Goal: Task Accomplishment & Management: Use online tool/utility

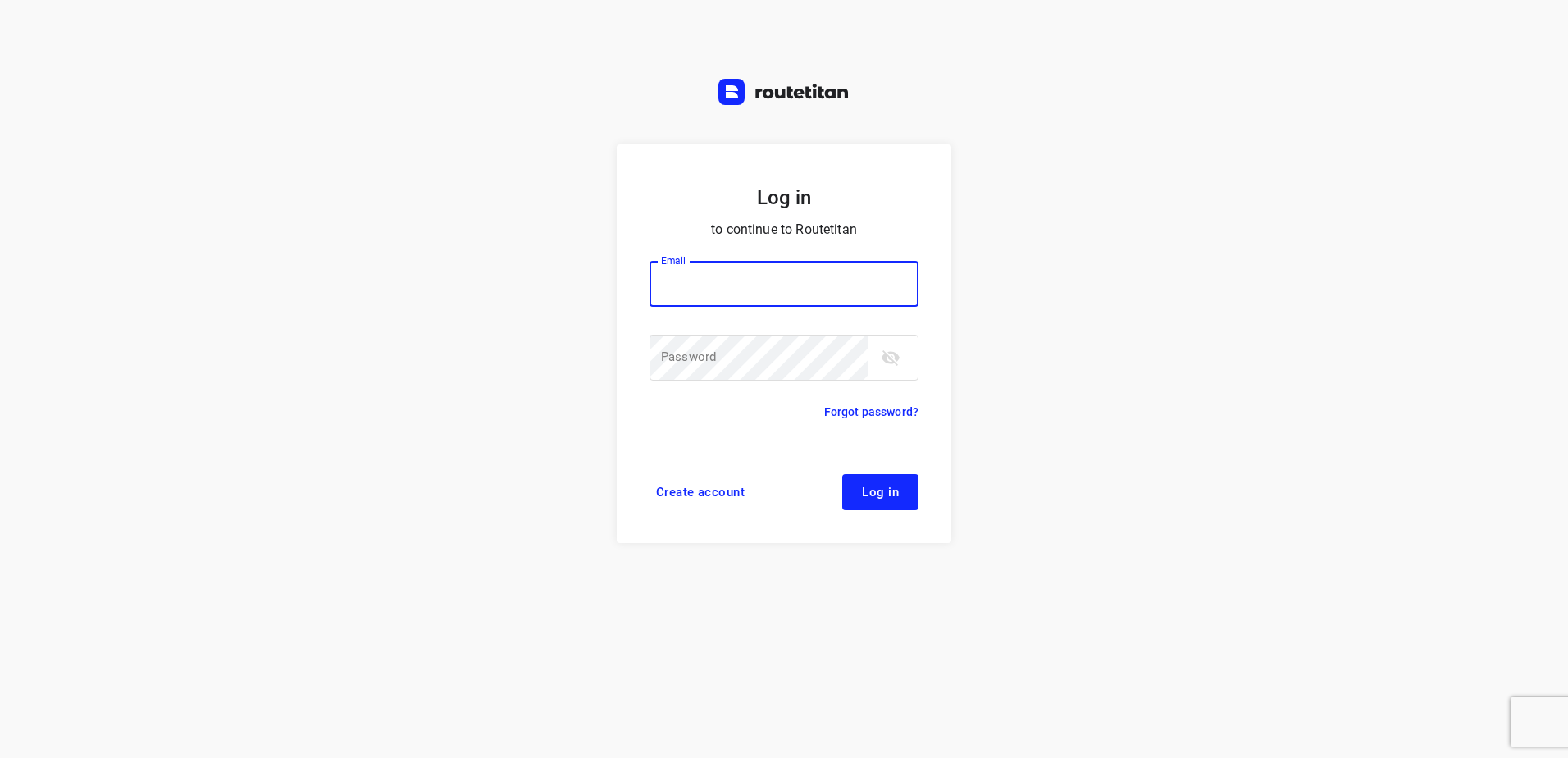
type input "[EMAIL_ADDRESS][DOMAIN_NAME]"
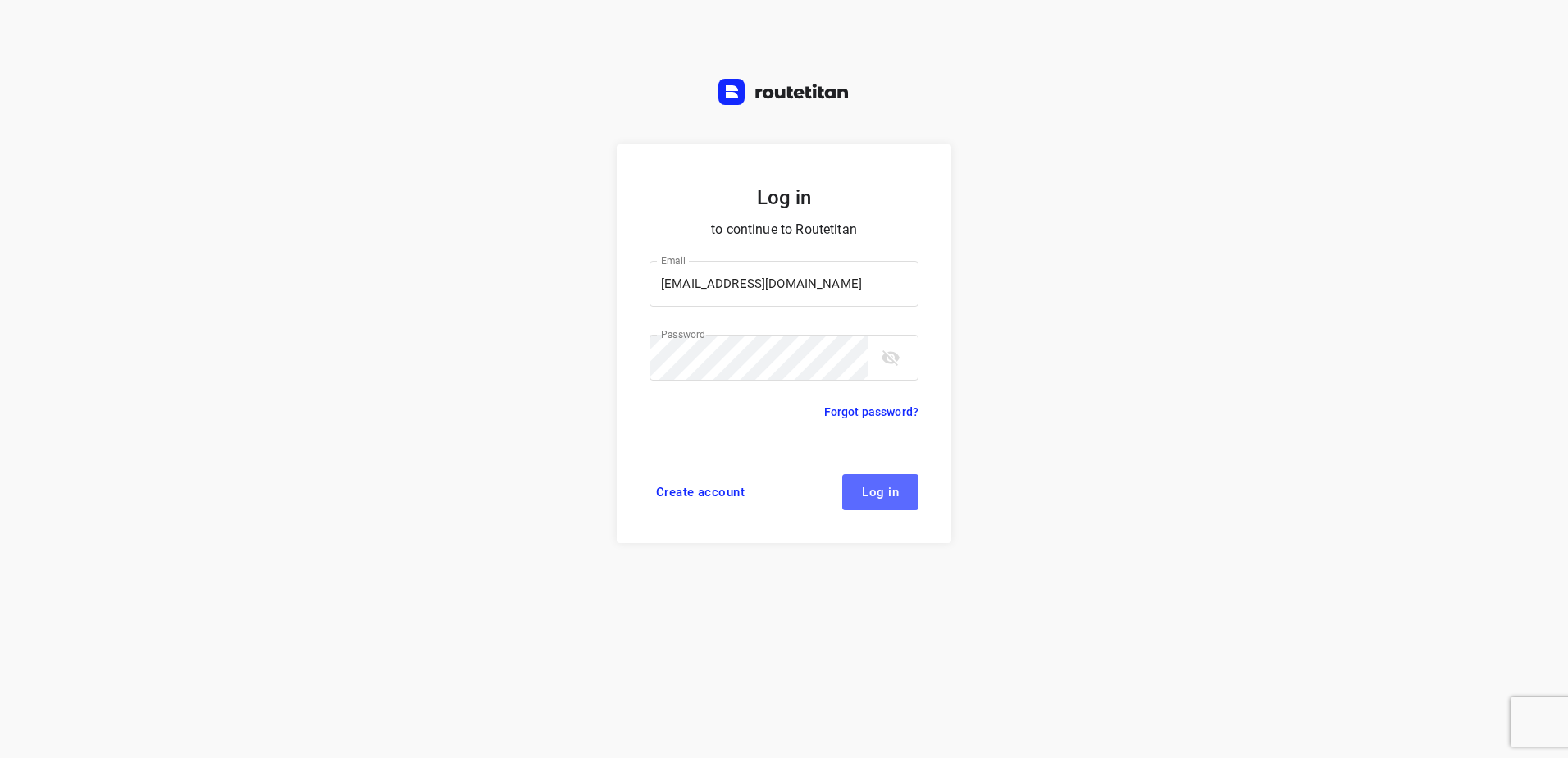
click at [896, 496] on span "Log in" at bounding box center [881, 492] width 37 height 13
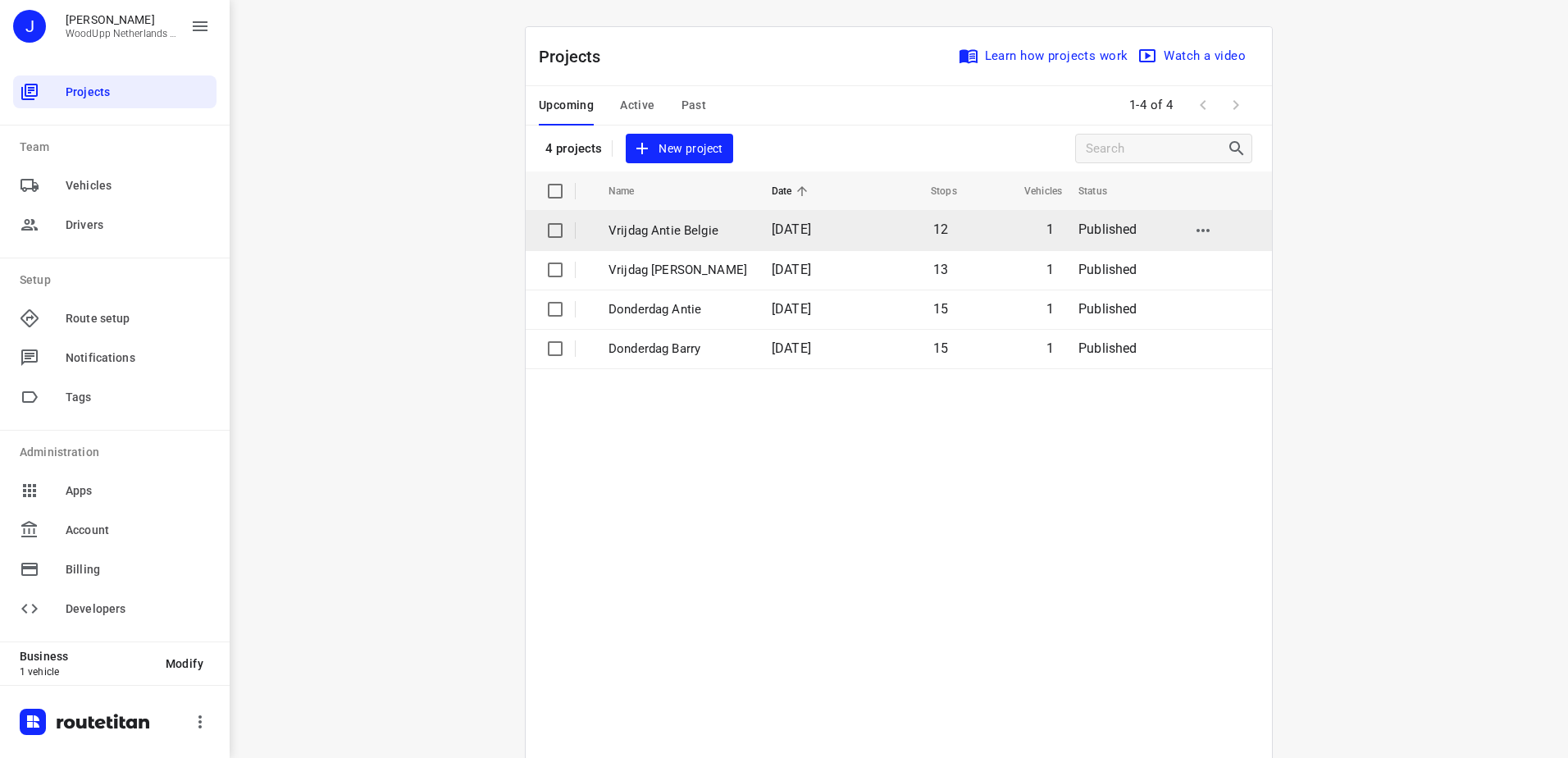
click at [662, 228] on p "Vrijdag Antie Belgie" at bounding box center [677, 231] width 139 height 19
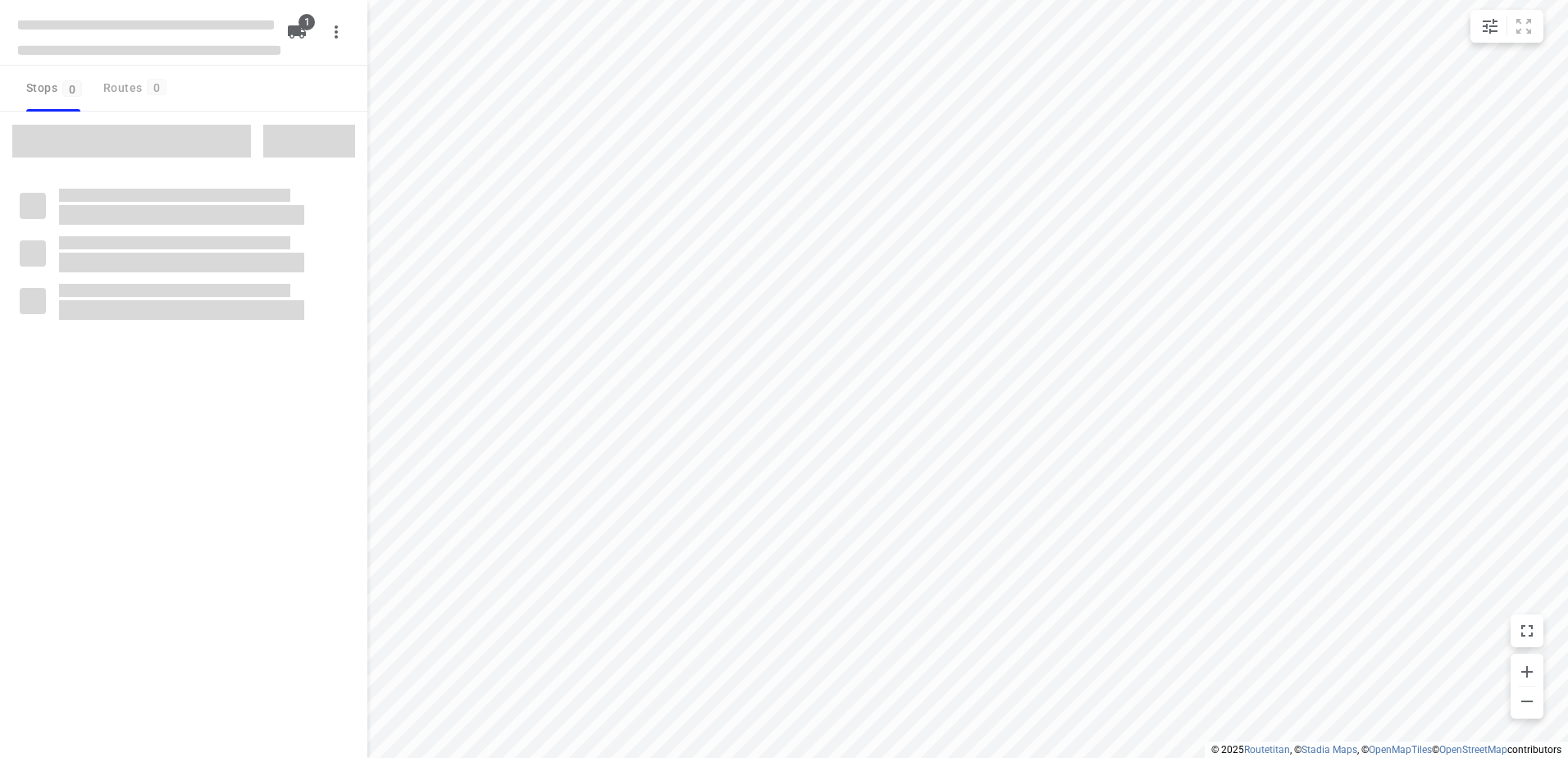
type input "distance"
